Goal: Navigation & Orientation: Find specific page/section

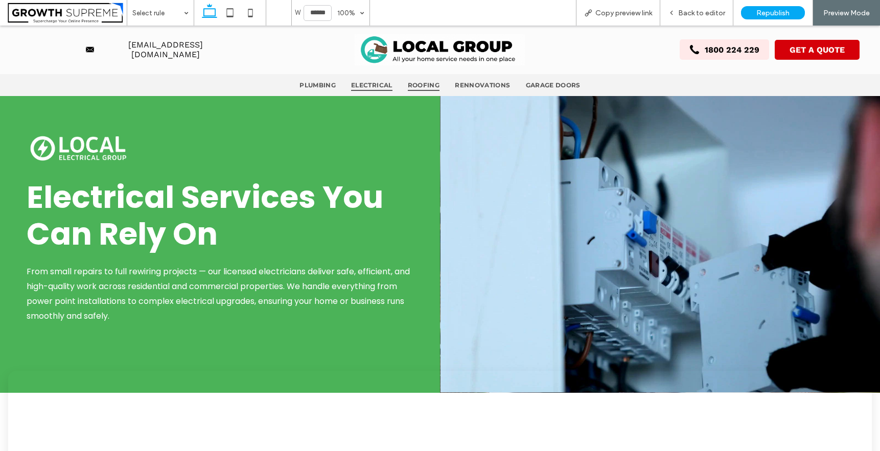
click at [421, 79] on span "Roofing" at bounding box center [424, 85] width 32 height 12
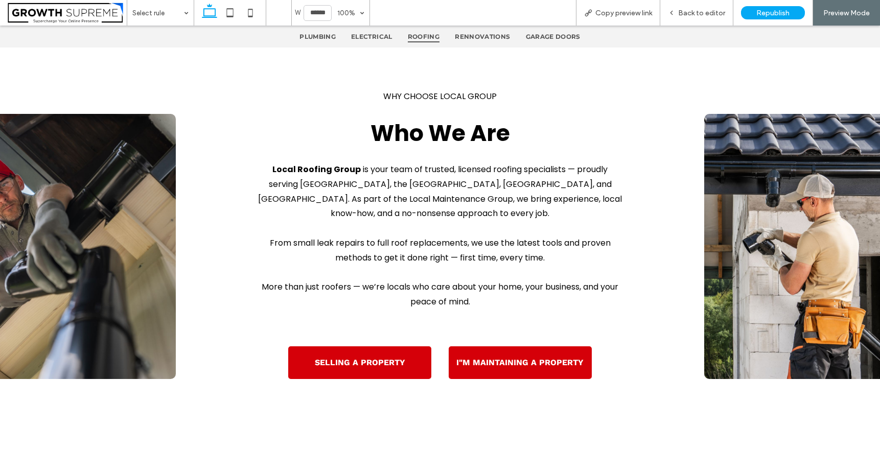
scroll to position [1944, 0]
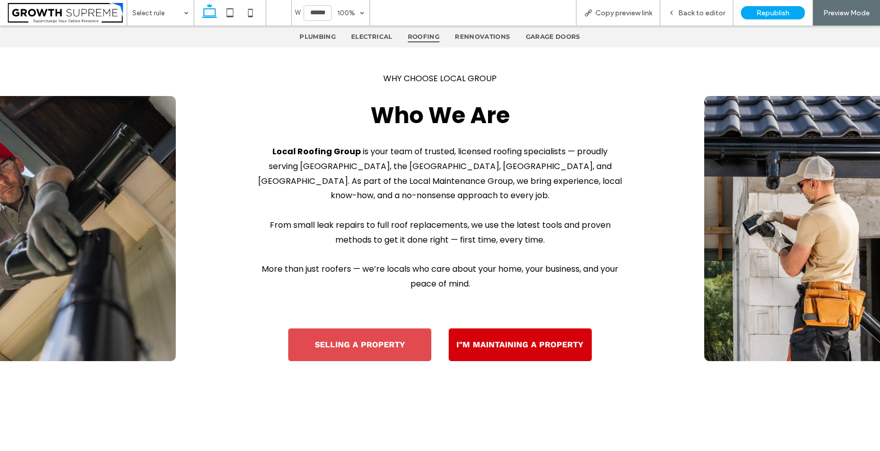
click at [394, 340] on span "SELLING A PROPERTY" at bounding box center [360, 345] width 90 height 10
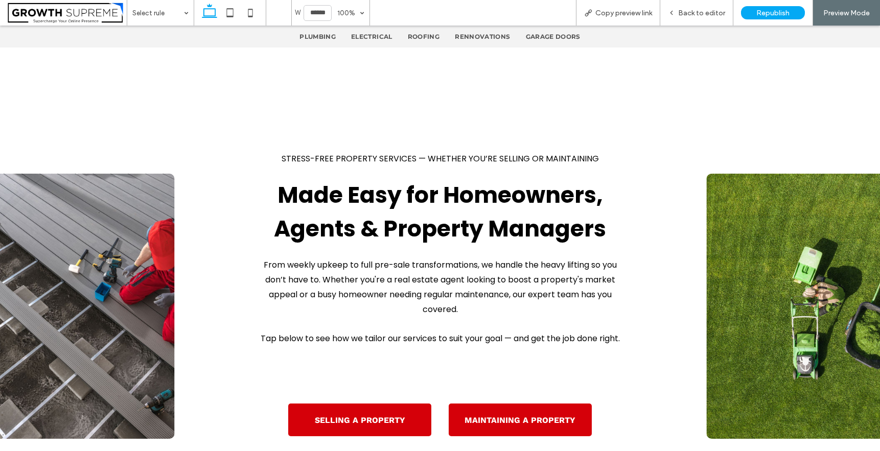
scroll to position [1051, 0]
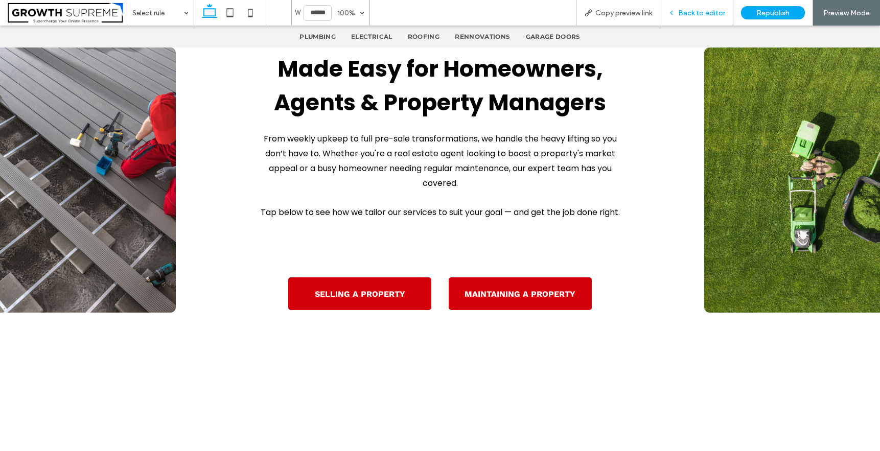
click at [695, 16] on span "Back to editor" at bounding box center [701, 13] width 47 height 9
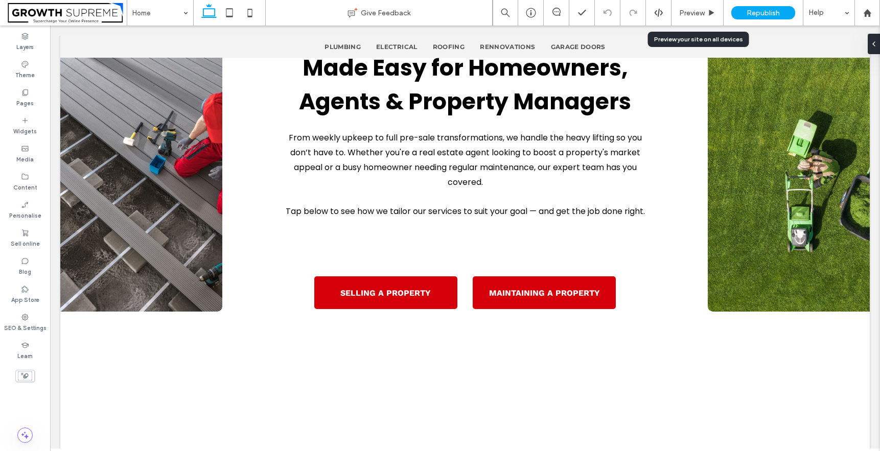
scroll to position [1048, 0]
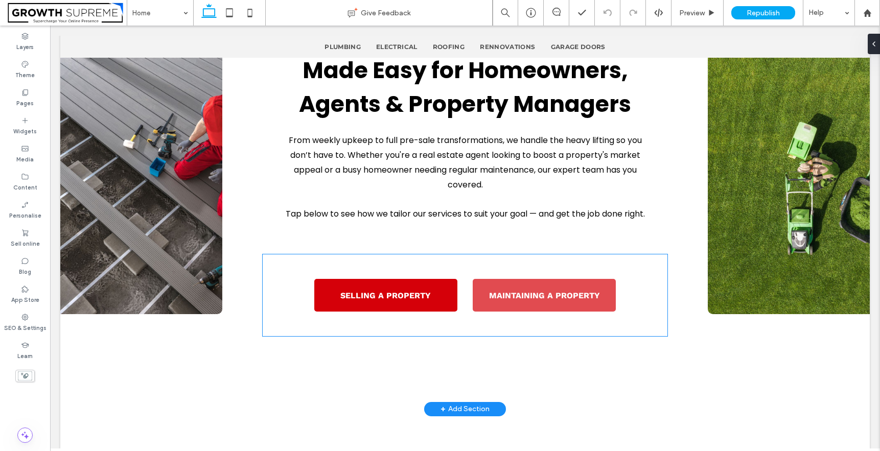
click at [547, 301] on link "MAINTAINING A PROPERTY" at bounding box center [544, 295] width 143 height 33
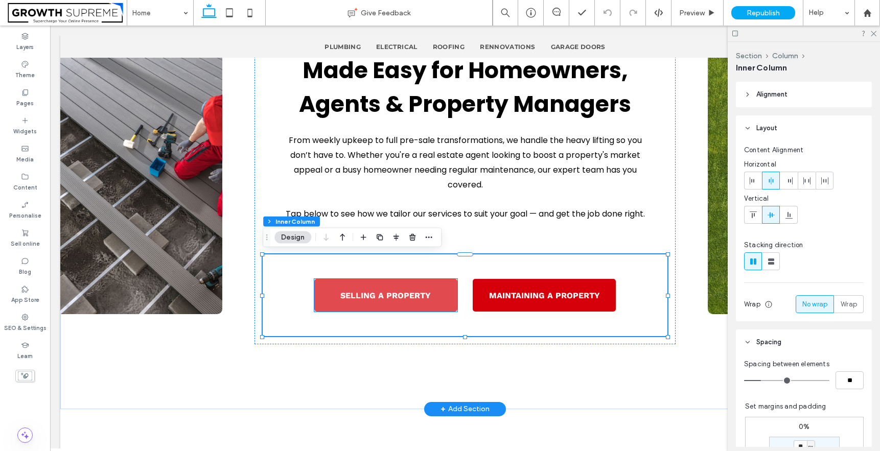
click at [430, 298] on link "SELLING A PROPERTY" at bounding box center [385, 295] width 143 height 33
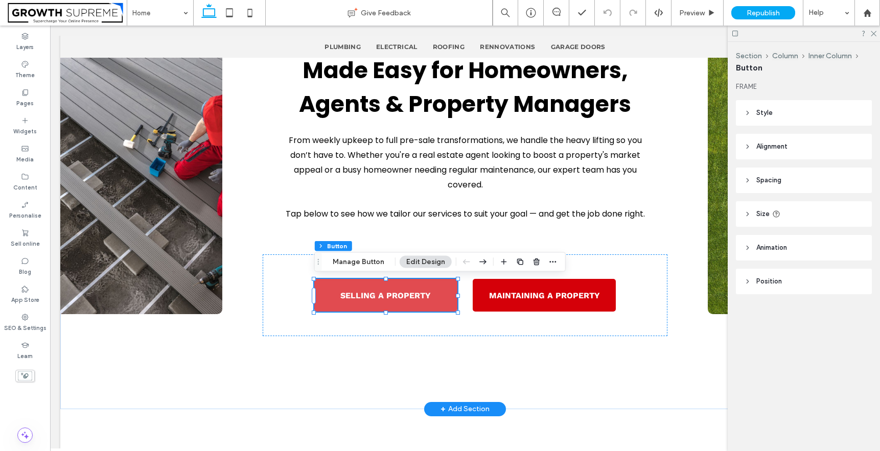
type input "**"
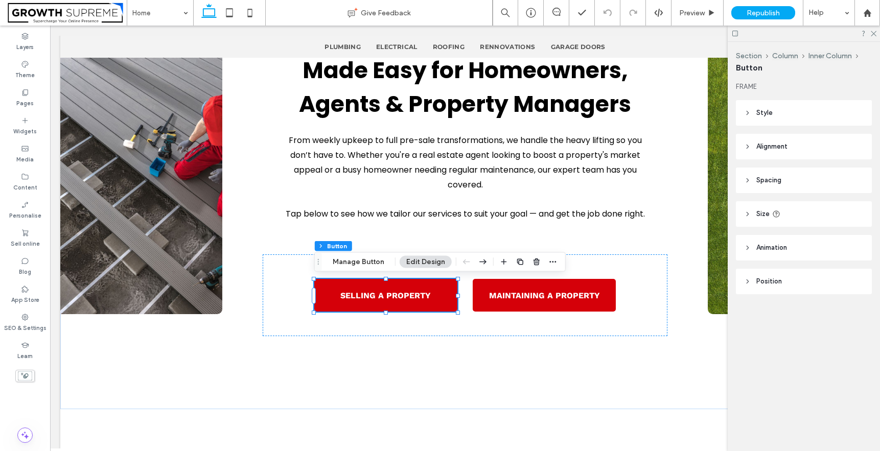
click at [370, 255] on div "Section Column Inner Column Button Manage Button Edit Design" at bounding box center [440, 262] width 252 height 19
click at [370, 256] on button "Manage Button" at bounding box center [358, 262] width 65 height 12
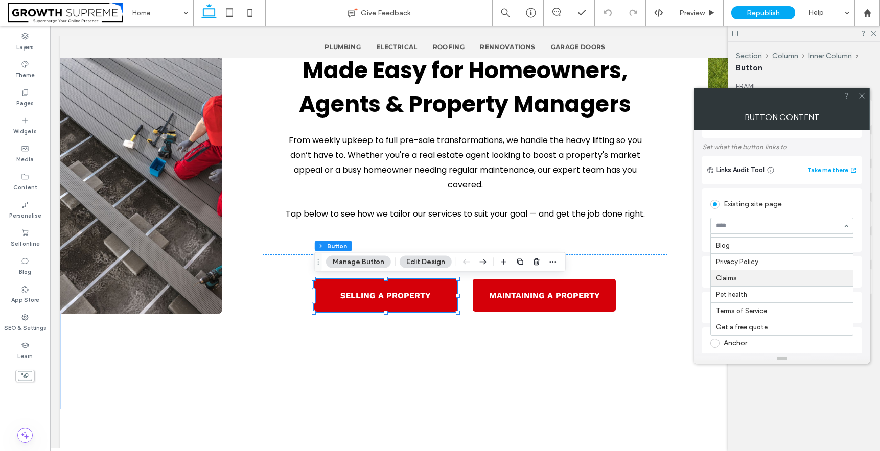
scroll to position [62, 0]
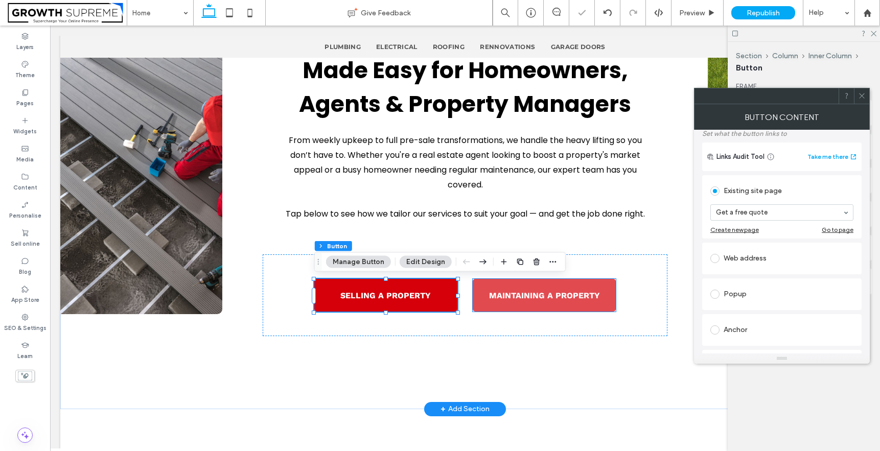
click at [605, 290] on link "MAINTAINING A PROPERTY" at bounding box center [544, 295] width 143 height 33
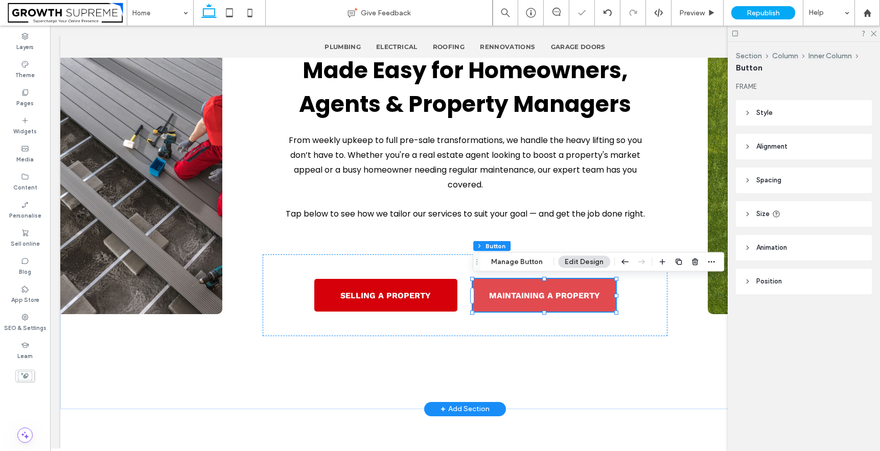
click at [605, 290] on link "MAINTAINING A PROPERTY" at bounding box center [544, 295] width 143 height 33
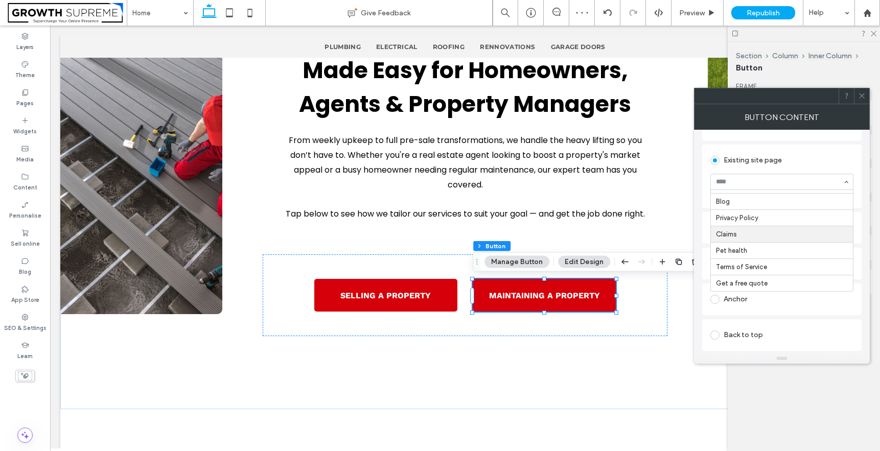
scroll to position [118, 0]
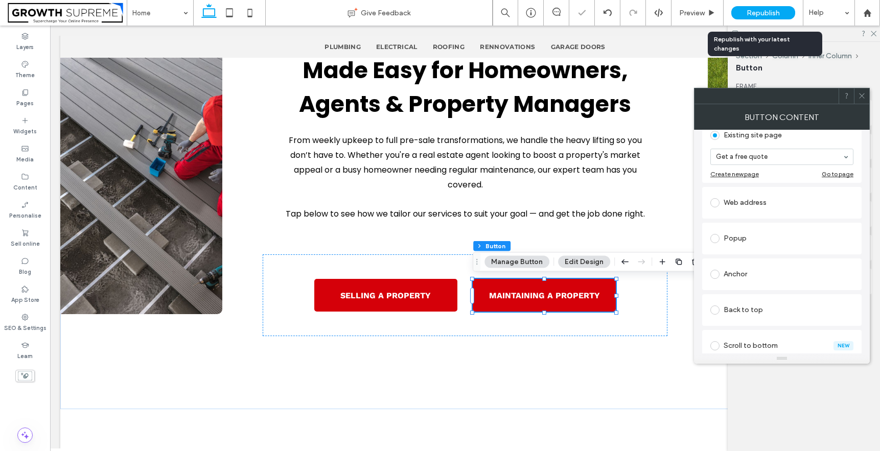
click at [766, 14] on span "Republish" at bounding box center [763, 13] width 33 height 9
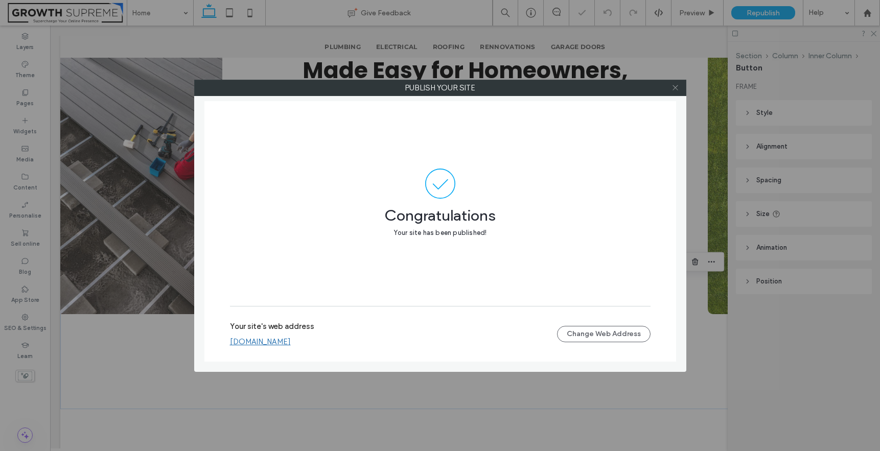
click at [675, 89] on icon at bounding box center [676, 88] width 8 height 8
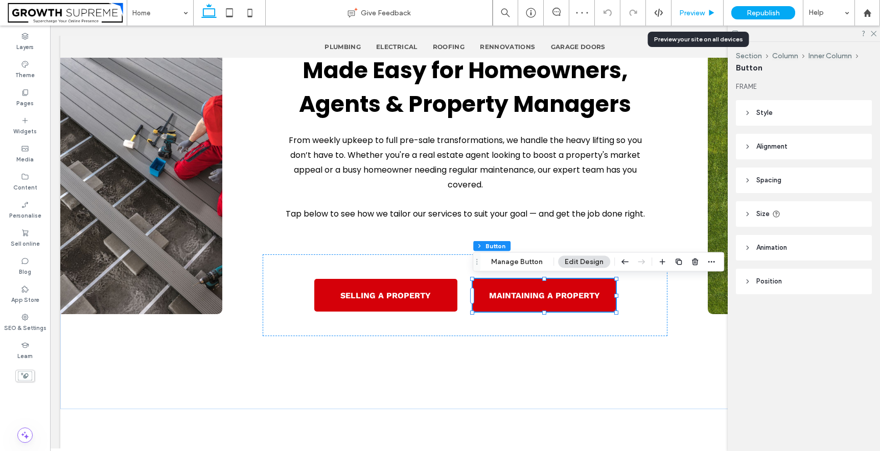
click at [690, 16] on span "Preview" at bounding box center [692, 13] width 26 height 9
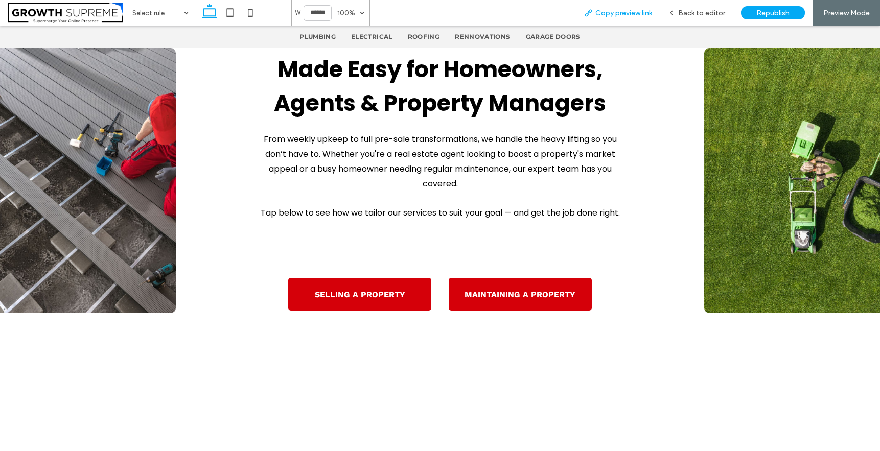
scroll to position [1054, 0]
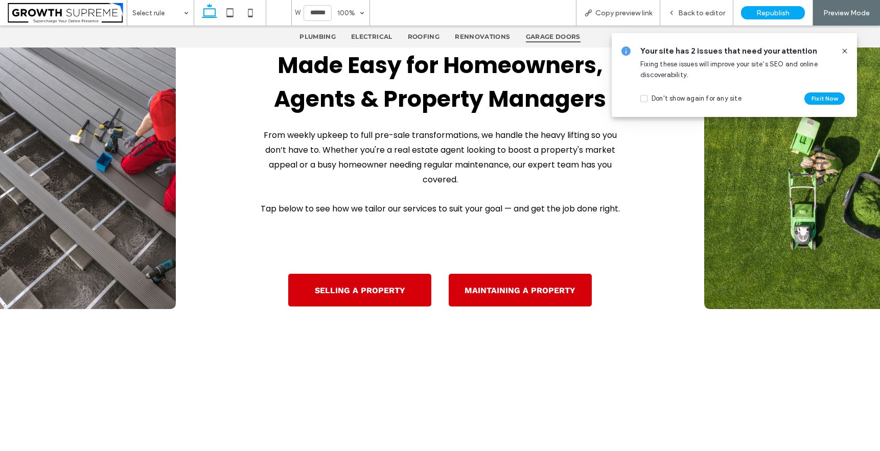
click at [556, 38] on span "Garage Doors" at bounding box center [553, 37] width 55 height 12
click at [844, 47] on span at bounding box center [845, 51] width 8 height 11
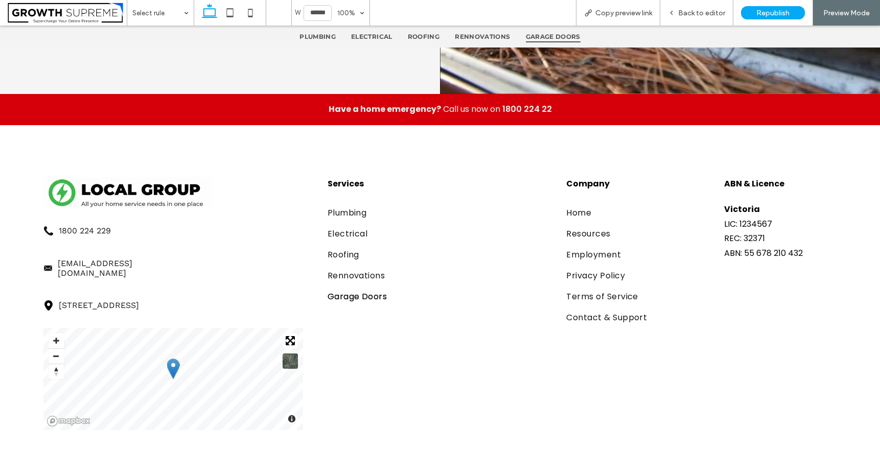
scroll to position [3894, 0]
